Goal: Information Seeking & Learning: Learn about a topic

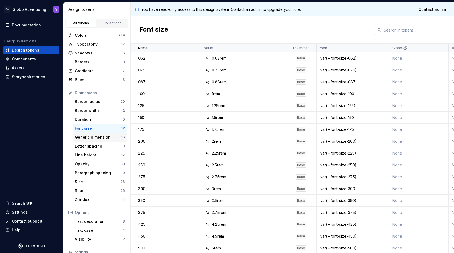
click at [90, 138] on div "Generic dimension" at bounding box center [98, 137] width 46 height 5
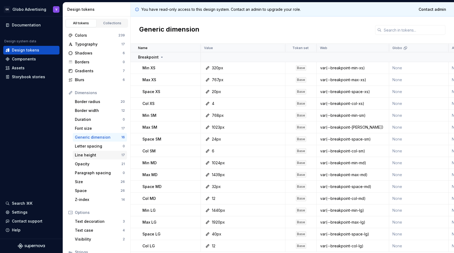
click at [86, 157] on div "Line height" at bounding box center [98, 155] width 46 height 5
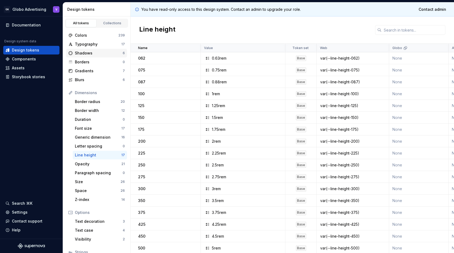
click at [88, 56] on div "Shadows 6" at bounding box center [96, 53] width 61 height 9
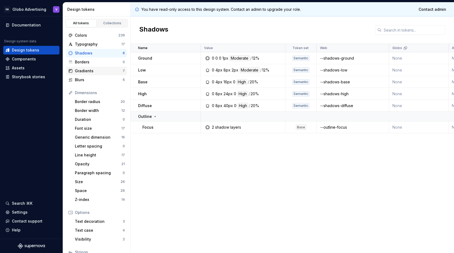
click at [85, 69] on div "Gradients" at bounding box center [99, 70] width 48 height 5
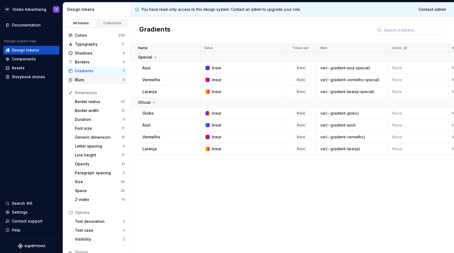
click at [87, 80] on div "Blurs" at bounding box center [99, 79] width 48 height 5
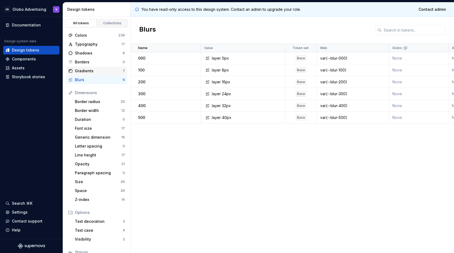
click at [88, 71] on div "Gradients" at bounding box center [99, 70] width 48 height 5
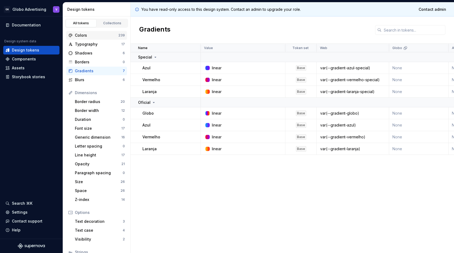
click at [107, 34] on div "Colors" at bounding box center [96, 35] width 43 height 5
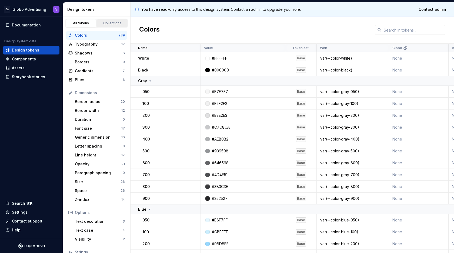
click at [108, 20] on link "Collections" at bounding box center [112, 23] width 31 height 8
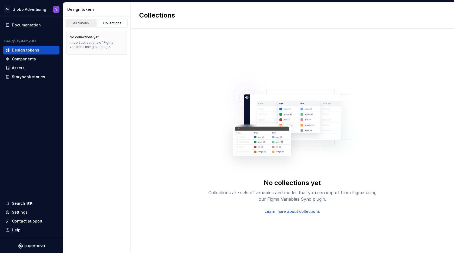
click at [79, 22] on div "All tokens" at bounding box center [81, 23] width 27 height 4
